Goal: Find specific page/section: Find specific page/section

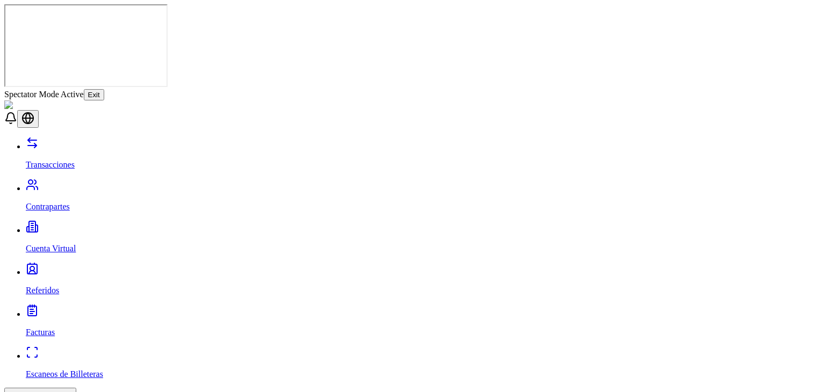
click at [104, 89] on button "Exit" at bounding box center [94, 94] width 20 height 11
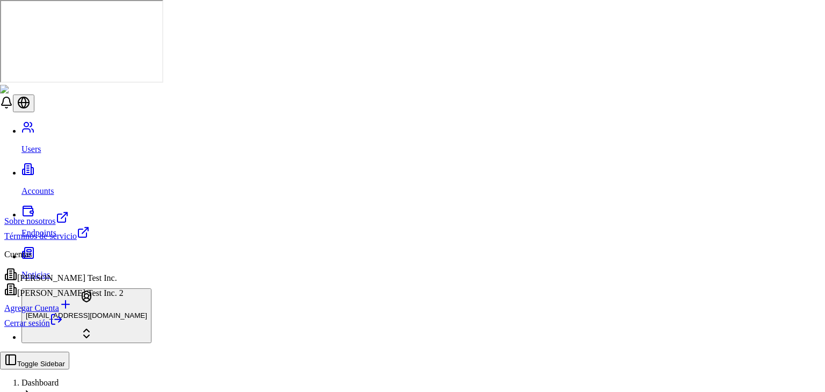
click at [53, 375] on html "Users Accounts Endpoints Noticias [EMAIL_ADDRESS][DOMAIN_NAME] Toggle Sidebar D…" at bounding box center [412, 365] width 825 height 730
click at [86, 278] on div "[PERSON_NAME] Test Inc." at bounding box center [63, 275] width 119 height 15
